Goal: Task Accomplishment & Management: Use online tool/utility

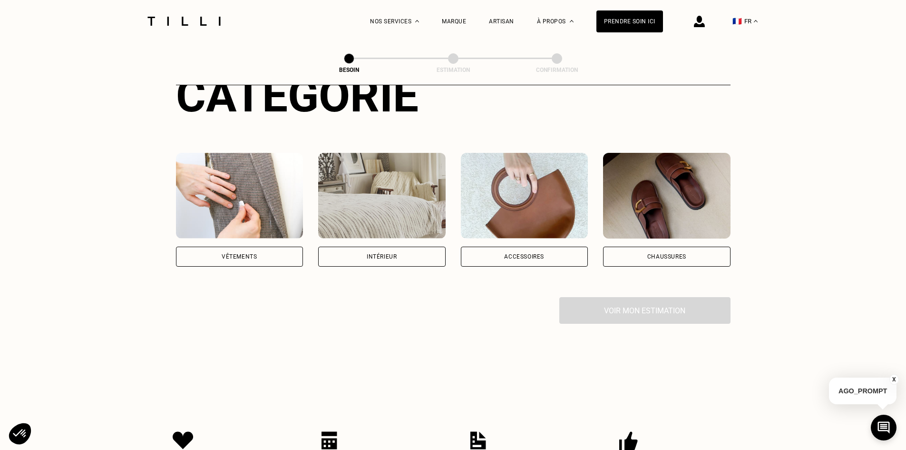
scroll to position [143, 0]
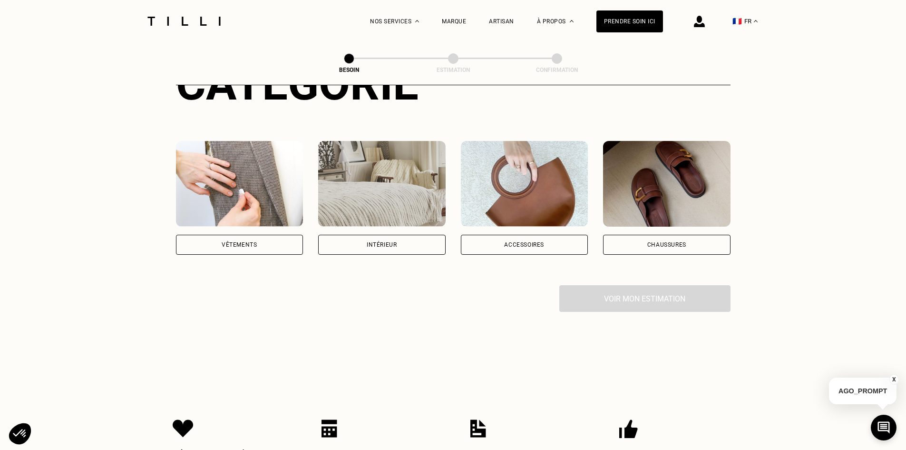
click at [303, 236] on div "Vêtements" at bounding box center [239, 245] width 127 height 20
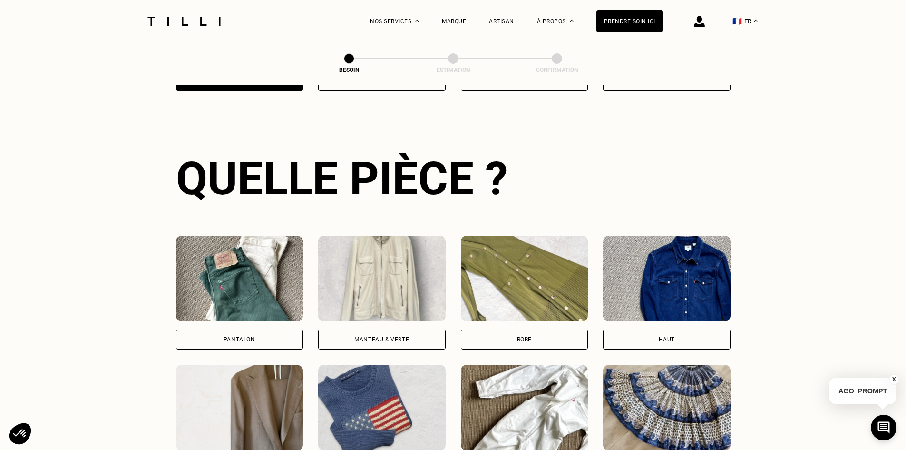
scroll to position [311, 0]
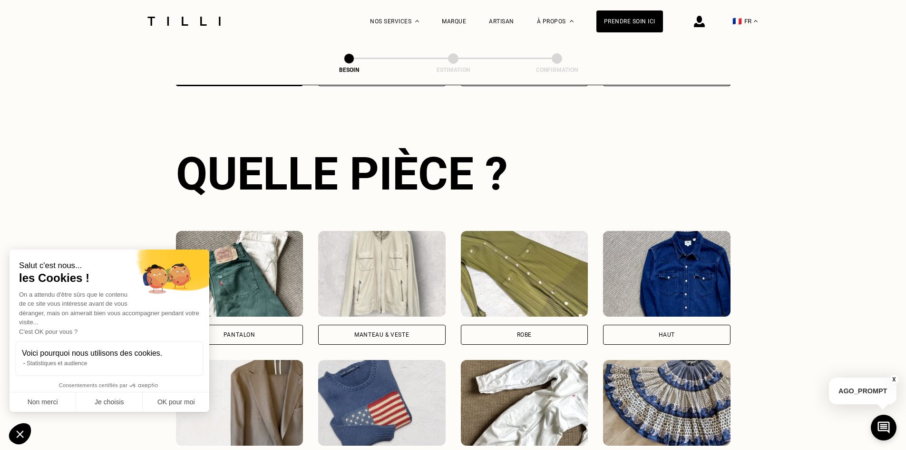
click at [256, 324] on div "Pantalon" at bounding box center [239, 334] width 127 height 20
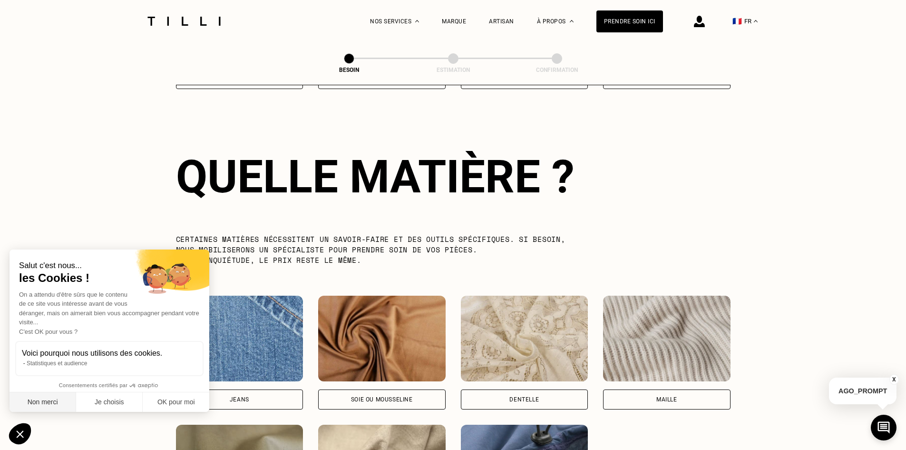
click at [59, 395] on button "Non merci" at bounding box center [43, 402] width 67 height 20
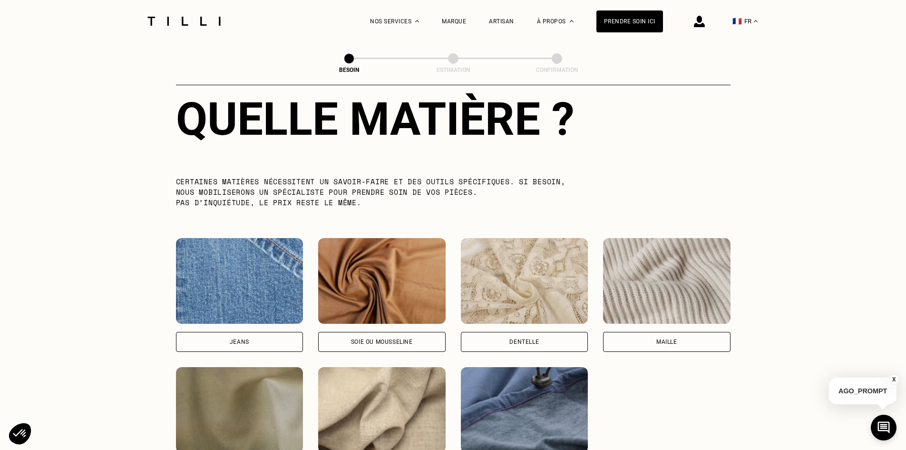
scroll to position [971, 0]
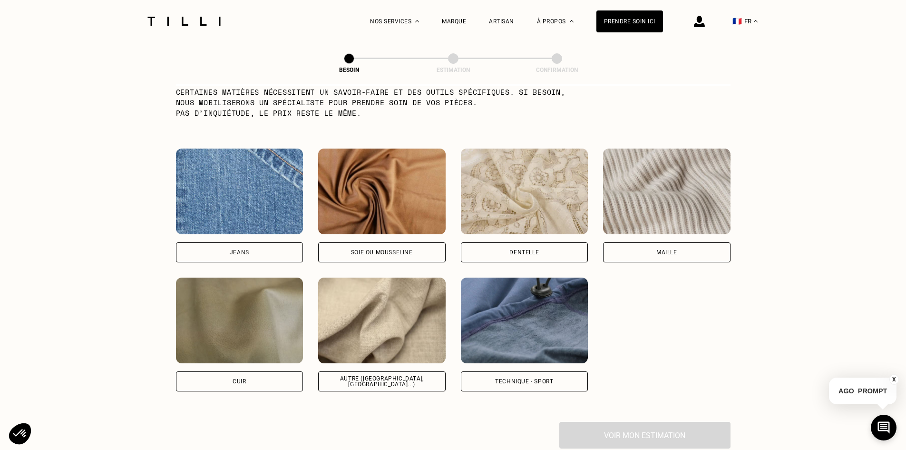
click at [233, 249] on div "Jeans" at bounding box center [240, 252] width 20 height 6
select select "FR"
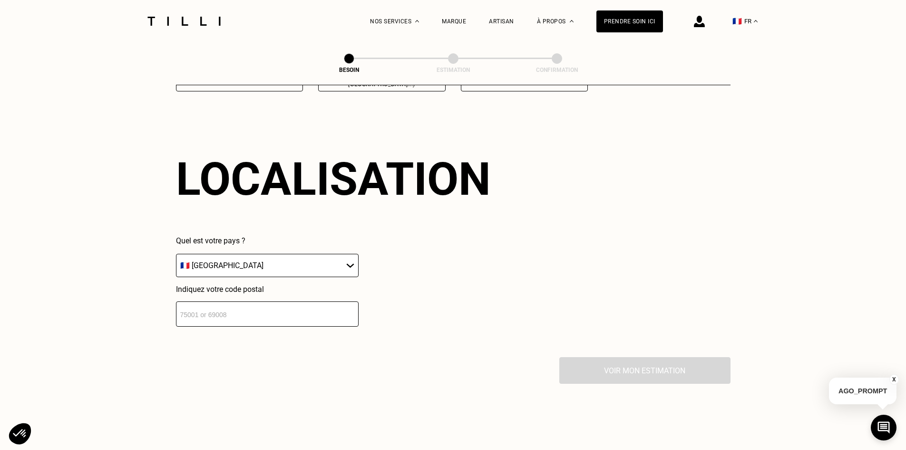
scroll to position [1279, 0]
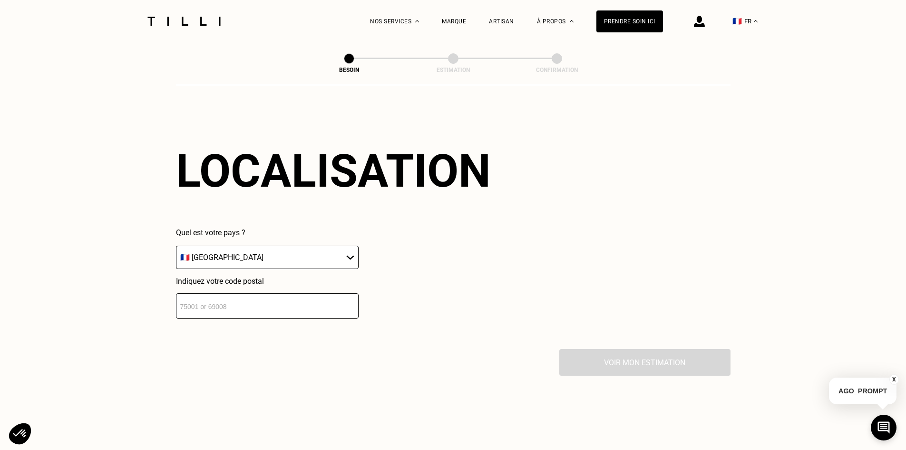
drag, startPoint x: 240, startPoint y: 262, endPoint x: 233, endPoint y: 282, distance: 20.8
click at [240, 262] on select "🇩🇪 [GEOGRAPHIC_DATA] 🇦🇹 [GEOGRAPHIC_DATA] 🇧🇪 [GEOGRAPHIC_DATA] 🇧🇬 Bulgarie 🇨🇾 C…" at bounding box center [267, 256] width 183 height 23
click at [228, 296] on input "number" at bounding box center [267, 305] width 183 height 25
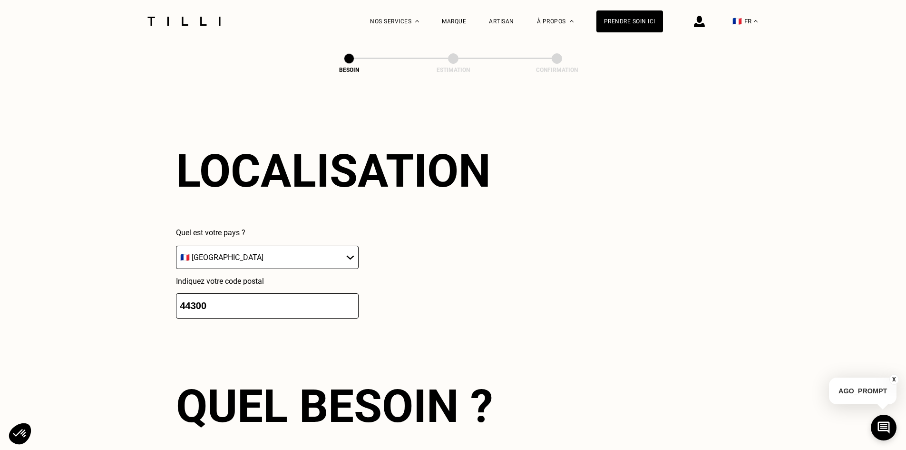
type input "44300"
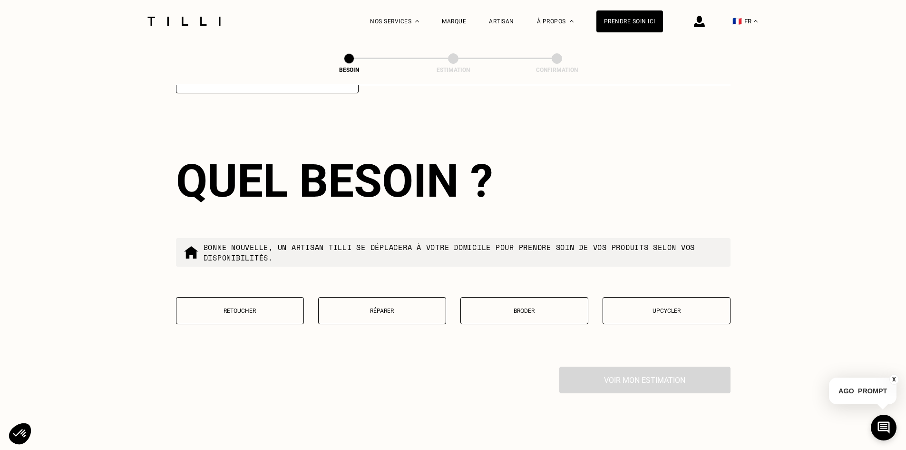
scroll to position [1516, 0]
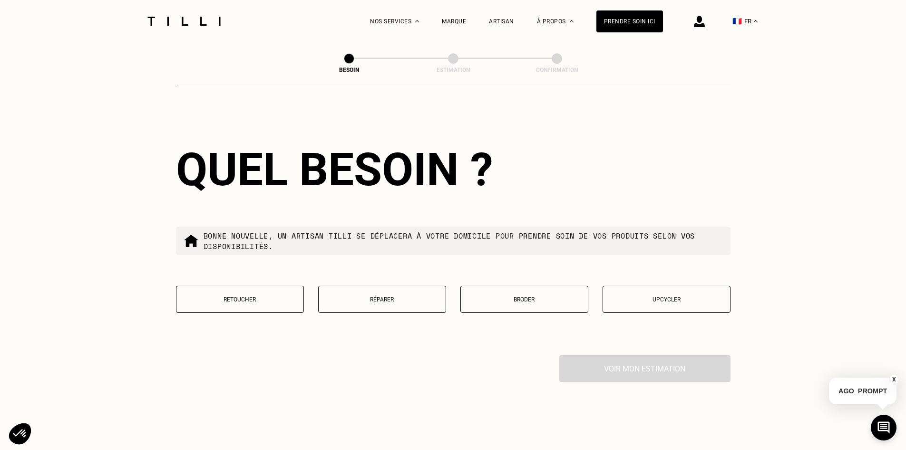
click at [257, 296] on p "Retoucher" at bounding box center [240, 299] width 118 height 7
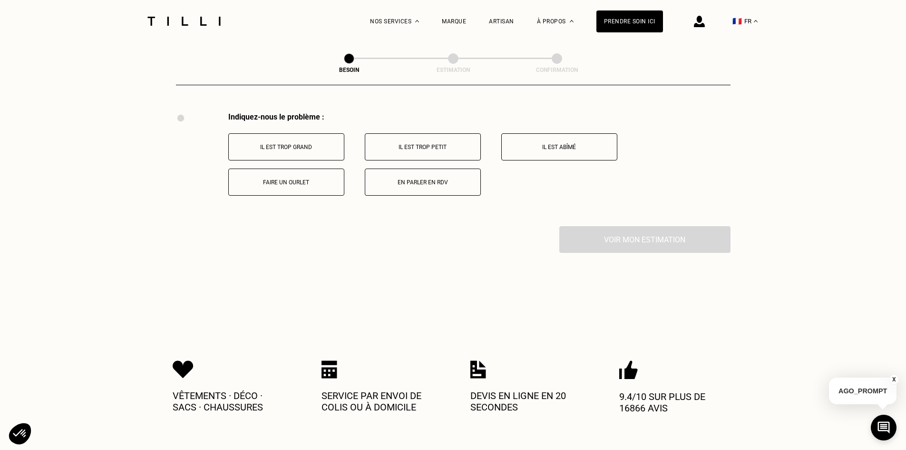
scroll to position [1760, 0]
click at [304, 177] on p "Faire un ourlet" at bounding box center [287, 180] width 106 height 7
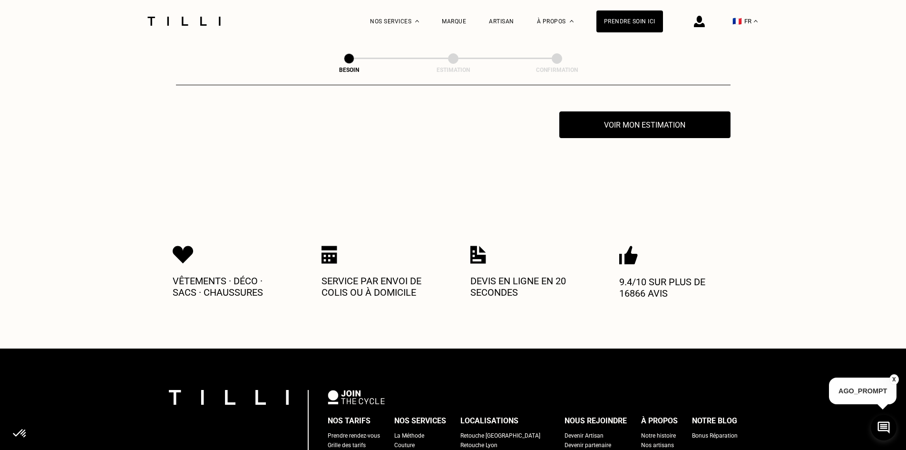
scroll to position [1873, 0]
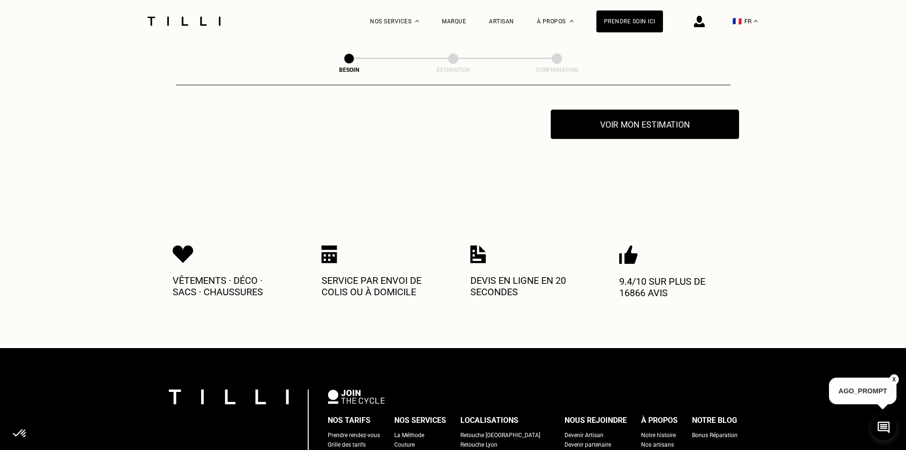
click at [645, 109] on button "Voir mon estimation" at bounding box center [645, 123] width 188 height 29
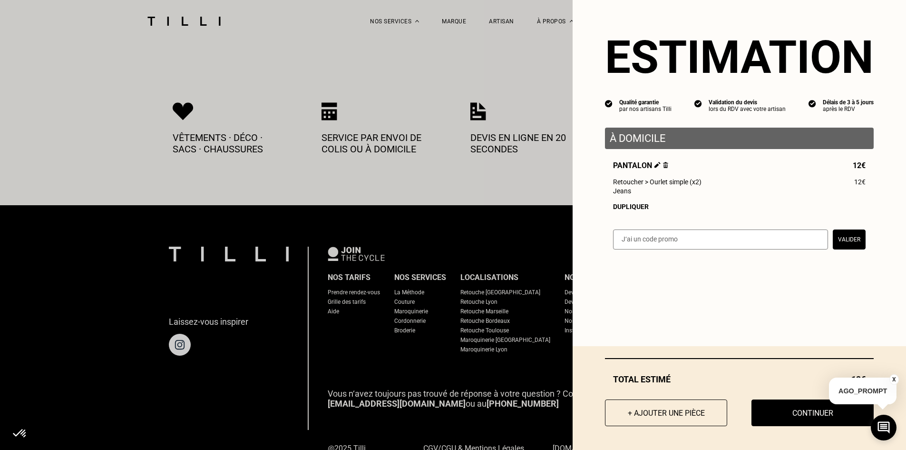
scroll to position [1731, 0]
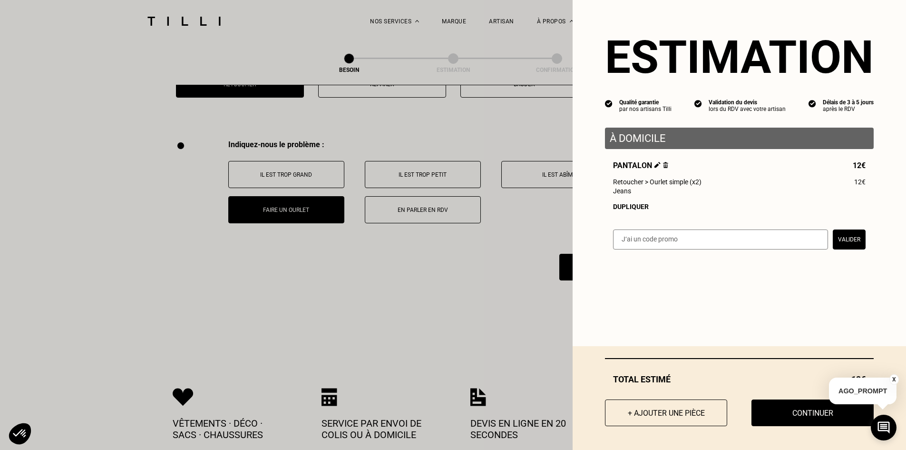
drag, startPoint x: 391, startPoint y: 127, endPoint x: 118, endPoint y: 11, distance: 296.7
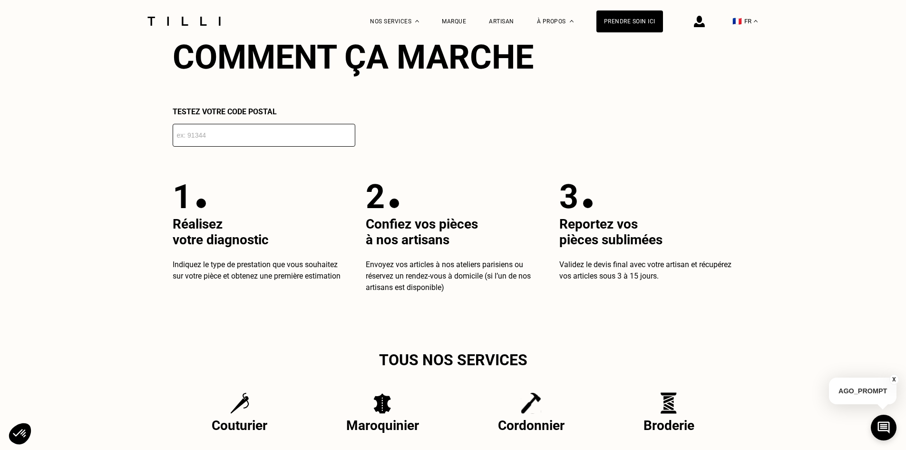
scroll to position [238, 0]
